Goal: Find specific fact: Find specific fact

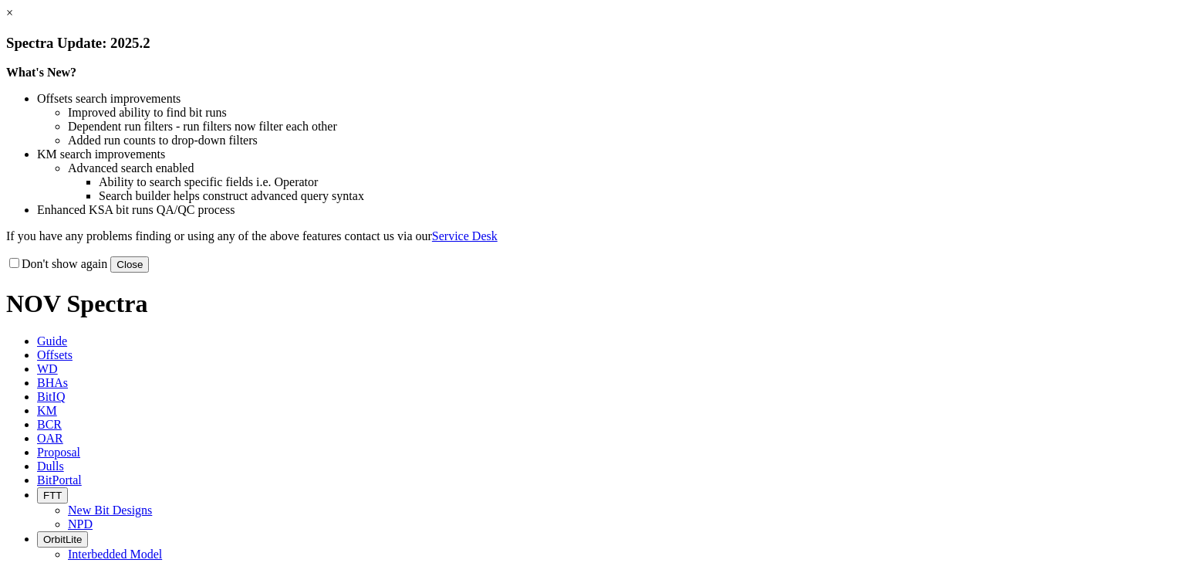
click at [13, 19] on link "×" at bounding box center [9, 12] width 7 height 13
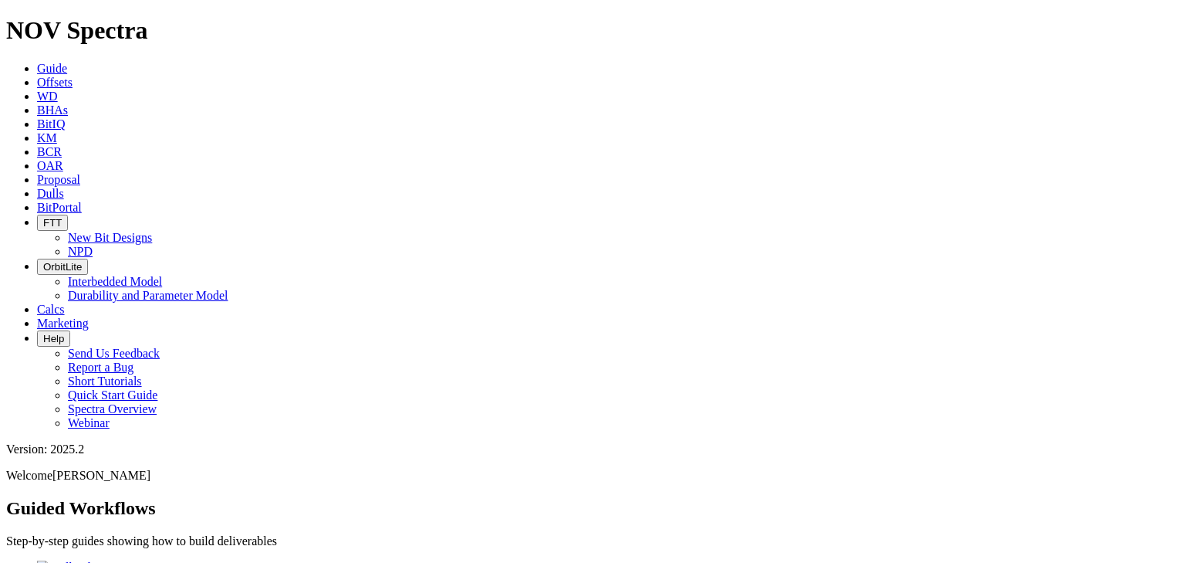
click at [64, 187] on link "Dulls" at bounding box center [50, 193] width 27 height 13
click at [143, 548] on input "text" at bounding box center [74, 556] width 137 height 16
paste input "A320050"
type input "A320050"
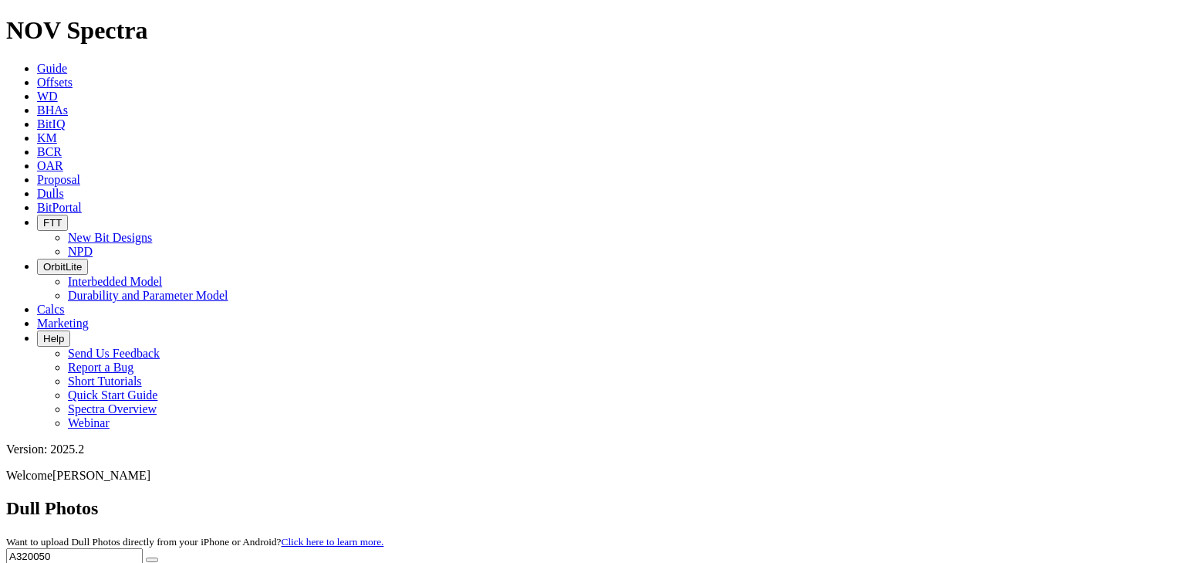
click at [152, 559] on icon "submit" at bounding box center [152, 559] width 0 height 0
click at [143, 548] on input "A320050" at bounding box center [74, 556] width 137 height 16
paste input "text"
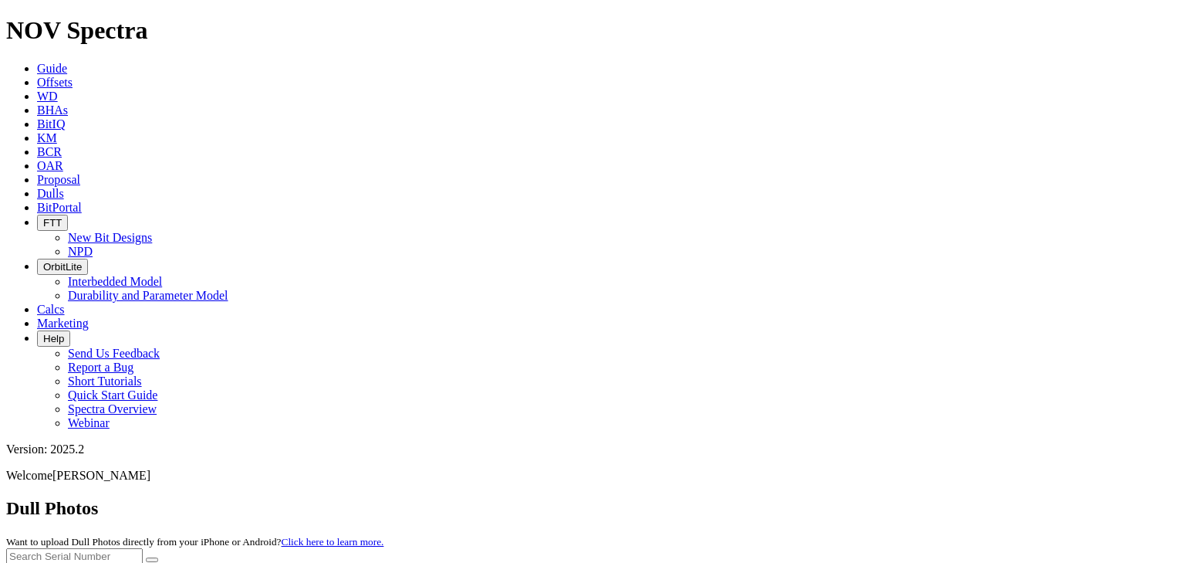
paste input "text"
click at [143, 548] on input "text" at bounding box center [74, 556] width 137 height 16
